Goal: Transaction & Acquisition: Subscribe to service/newsletter

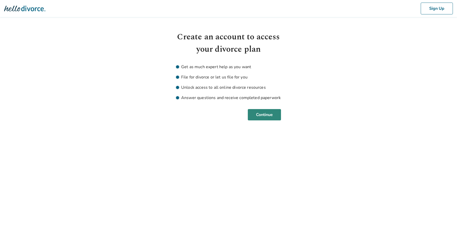
click at [261, 117] on button "Continue" at bounding box center [264, 114] width 33 height 11
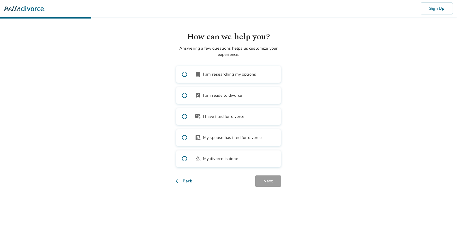
click at [221, 95] on span "I am ready to divorce" at bounding box center [222, 95] width 39 height 6
click at [266, 183] on button "Next" at bounding box center [268, 180] width 26 height 11
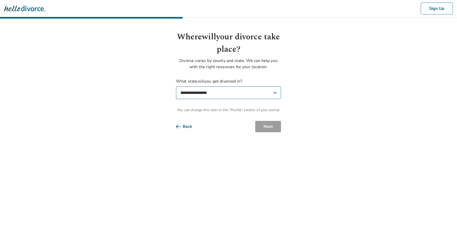
select select "**"
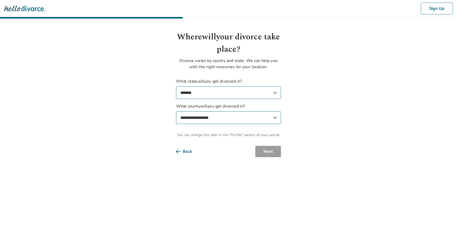
select select "*********"
click at [275, 154] on button "Next" at bounding box center [268, 151] width 26 height 11
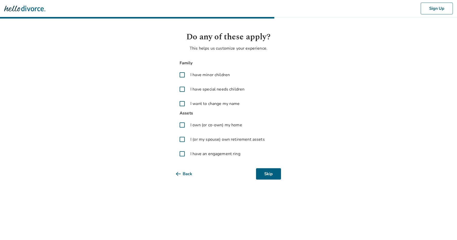
click at [181, 103] on span at bounding box center [182, 104] width 12 height 12
click at [227, 154] on span "I have an engagement ring" at bounding box center [215, 154] width 50 height 6
click at [269, 179] on button "Next" at bounding box center [268, 173] width 26 height 11
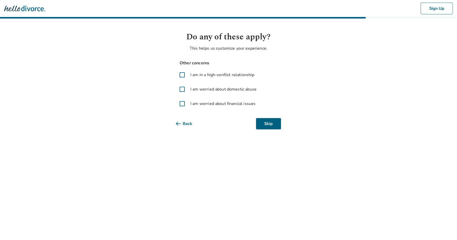
click at [183, 87] on span at bounding box center [182, 89] width 12 height 12
click at [182, 102] on span at bounding box center [182, 104] width 12 height 12
click at [183, 74] on span at bounding box center [182, 75] width 12 height 12
click at [274, 125] on button "Next" at bounding box center [268, 123] width 26 height 11
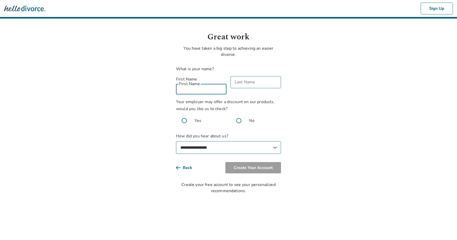
click at [206, 83] on input "First Name" at bounding box center [201, 88] width 50 height 12
type input "*"
type input "********"
click at [256, 84] on input "Last Name" at bounding box center [256, 82] width 50 height 12
type input "****"
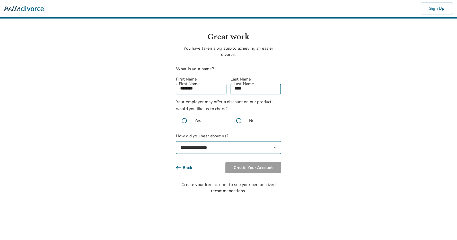
click at [236, 114] on span at bounding box center [239, 120] width 16 height 16
select select "**********"
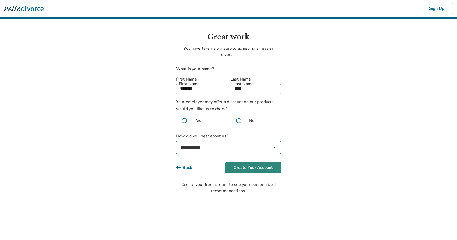
click at [261, 163] on button "Create Your Account" at bounding box center [253, 167] width 56 height 11
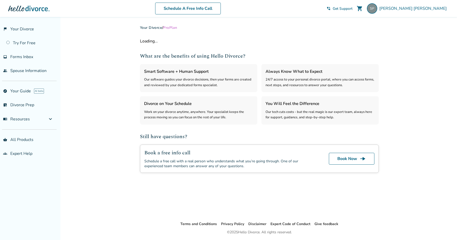
select select "***"
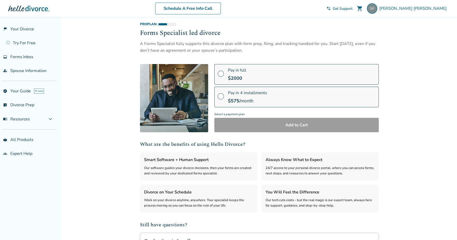
scroll to position [17, 0]
click at [237, 98] on span "$ 575" at bounding box center [233, 100] width 11 height 6
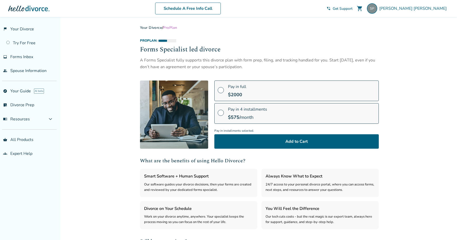
scroll to position [0, 0]
click at [20, 42] on link "Try For Free" at bounding box center [28, 43] width 57 height 12
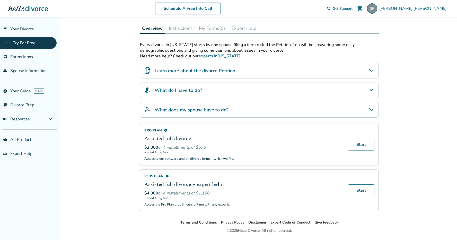
scroll to position [78, 0]
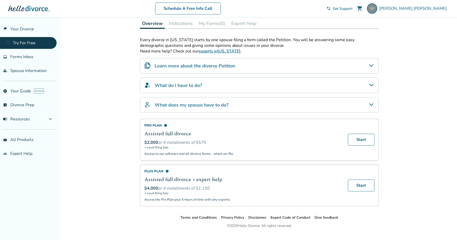
click at [233, 67] on h4 "Learn more about the divorce Petition" at bounding box center [195, 66] width 81 height 7
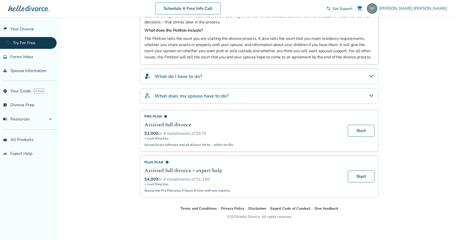
scroll to position [158, 0]
click at [220, 75] on div "What do I have to do?" at bounding box center [259, 75] width 239 height 15
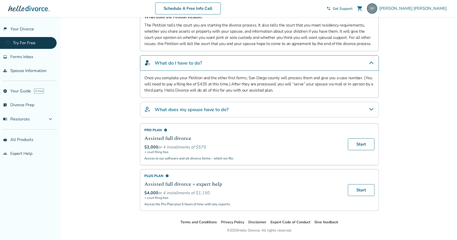
scroll to position [173, 0]
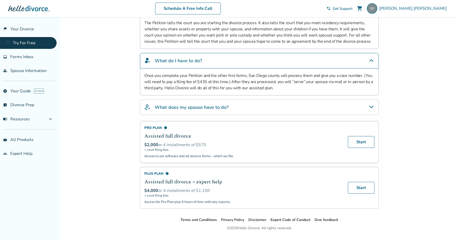
click at [221, 107] on h4 "What does my spouse have to do?" at bounding box center [192, 107] width 74 height 7
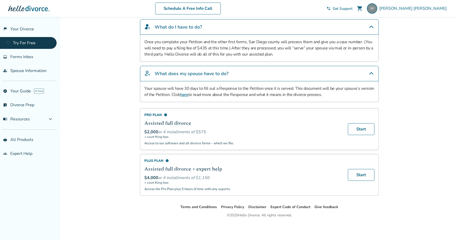
scroll to position [207, 0]
click at [167, 160] on span "info" at bounding box center [166, 160] width 3 height 3
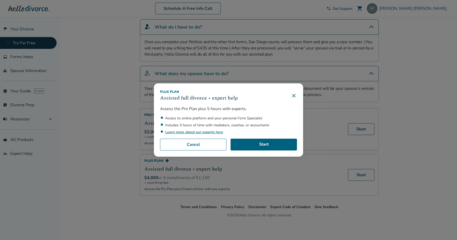
click at [218, 133] on link "Learn more about our experts here" at bounding box center [194, 132] width 58 height 5
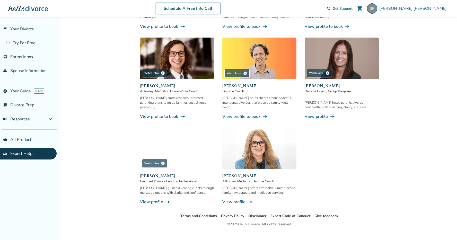
scroll to position [412, 0]
